Goal: Find contact information: Find contact information

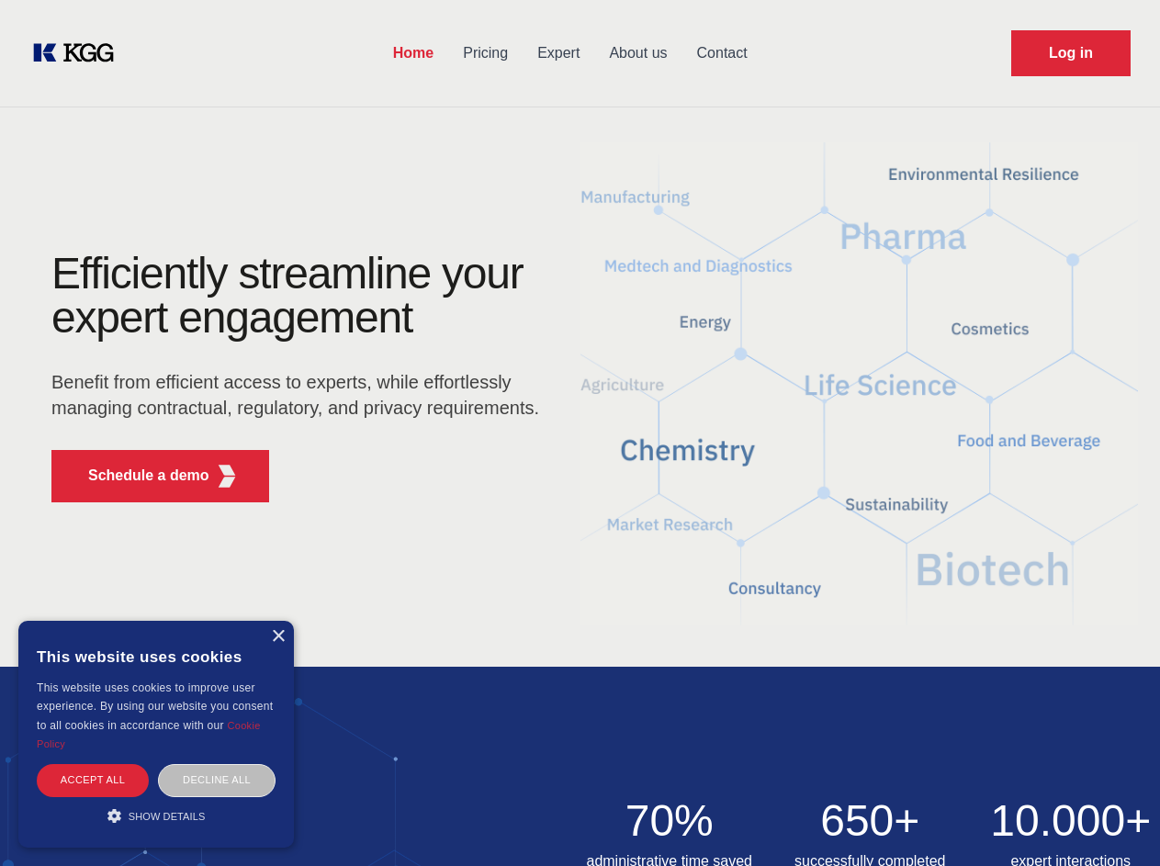
click at [580, 433] on div "Efficiently streamline your expert engagement Benefit from efficient access to …" at bounding box center [301, 385] width 559 height 266
click at [138, 476] on p "Schedule a demo" at bounding box center [148, 476] width 121 height 22
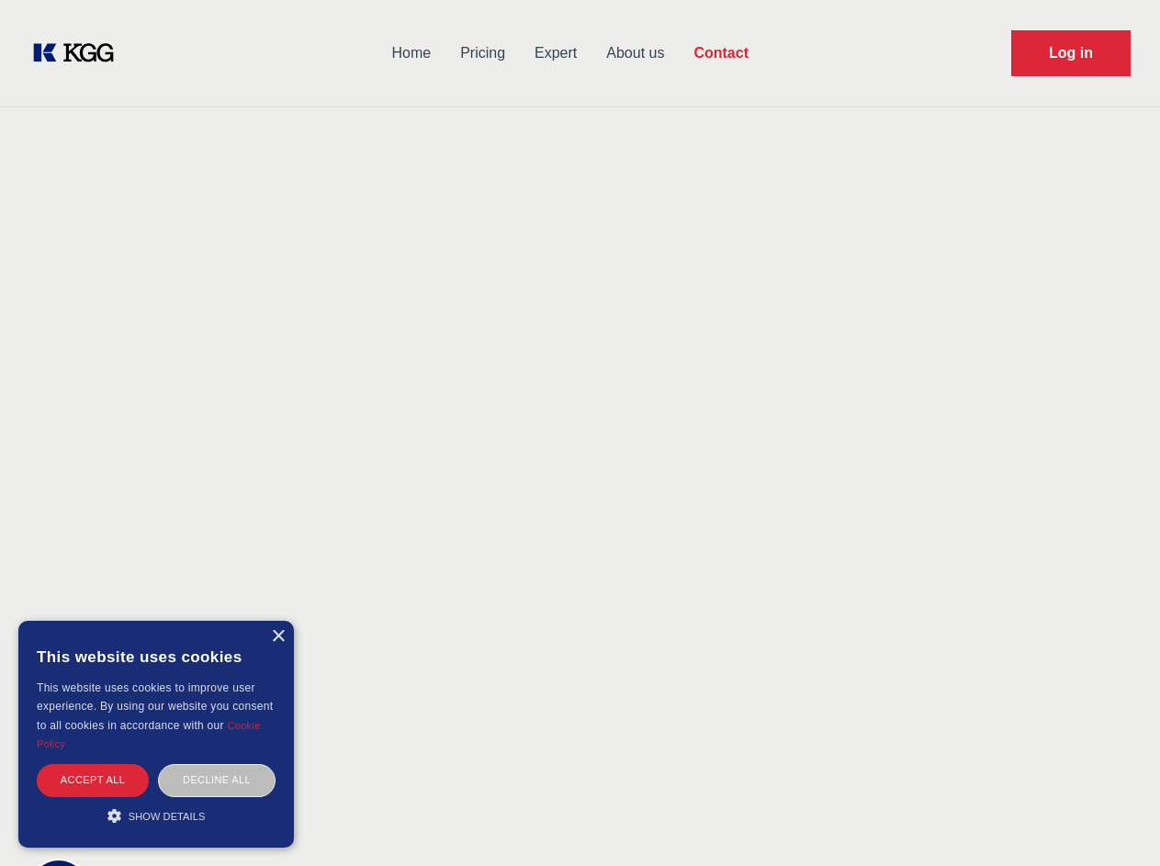
click at [277, 637] on div "× This website uses cookies This website uses cookies to improve user experienc…" at bounding box center [156, 734] width 276 height 227
click at [93, 780] on div "Accept all" at bounding box center [93, 780] width 112 height 32
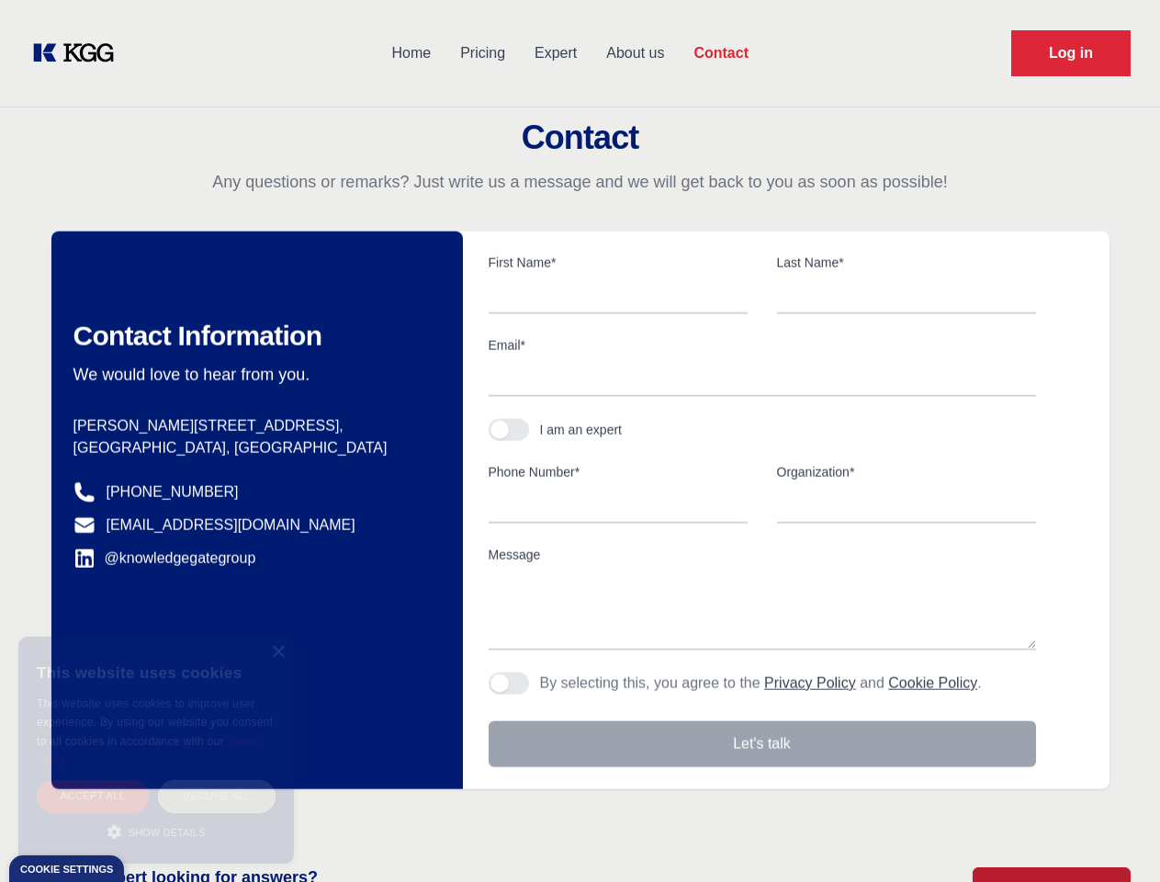
click at [217, 780] on div "Decline all" at bounding box center [217, 796] width 118 height 32
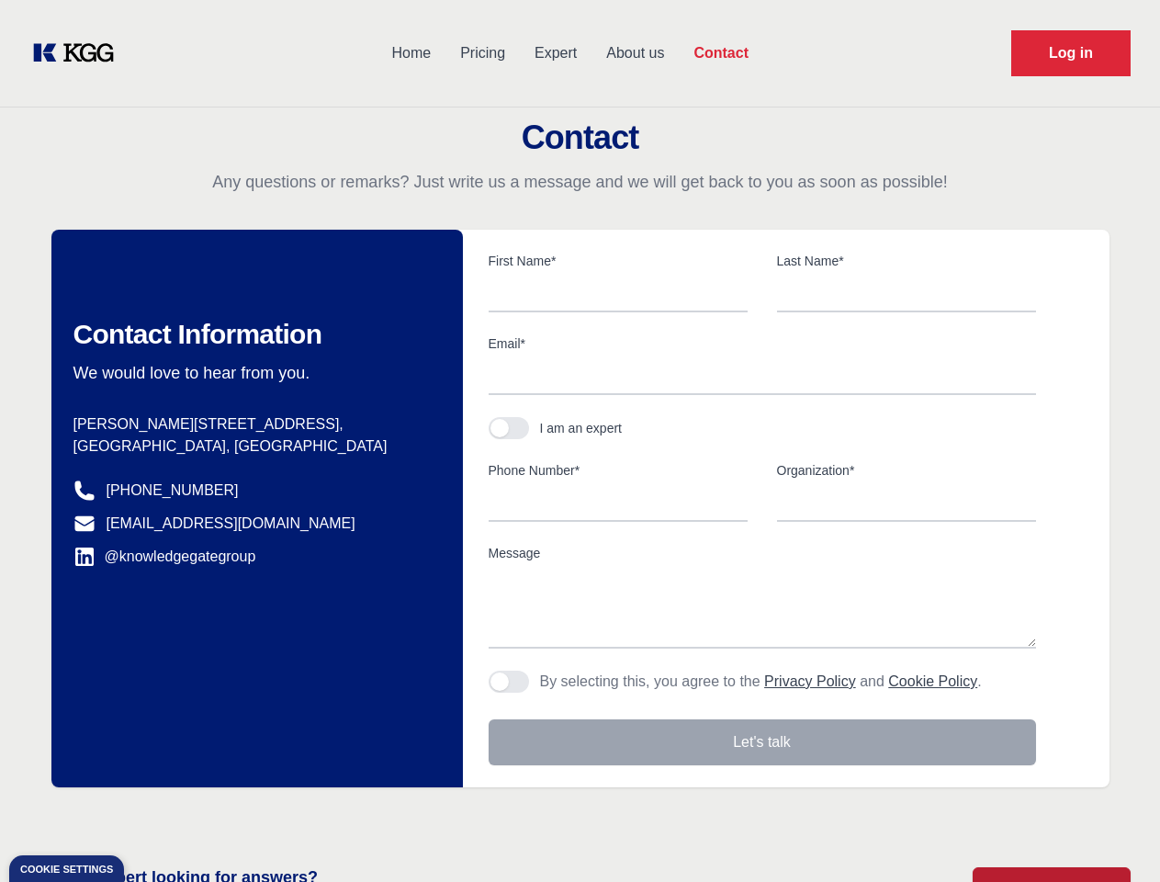
click at [156, 816] on main "Contact Any questions or remarks? Just write us a message and we will get back …" at bounding box center [580, 478] width 1160 height 956
